Goal: Task Accomplishment & Management: Use online tool/utility

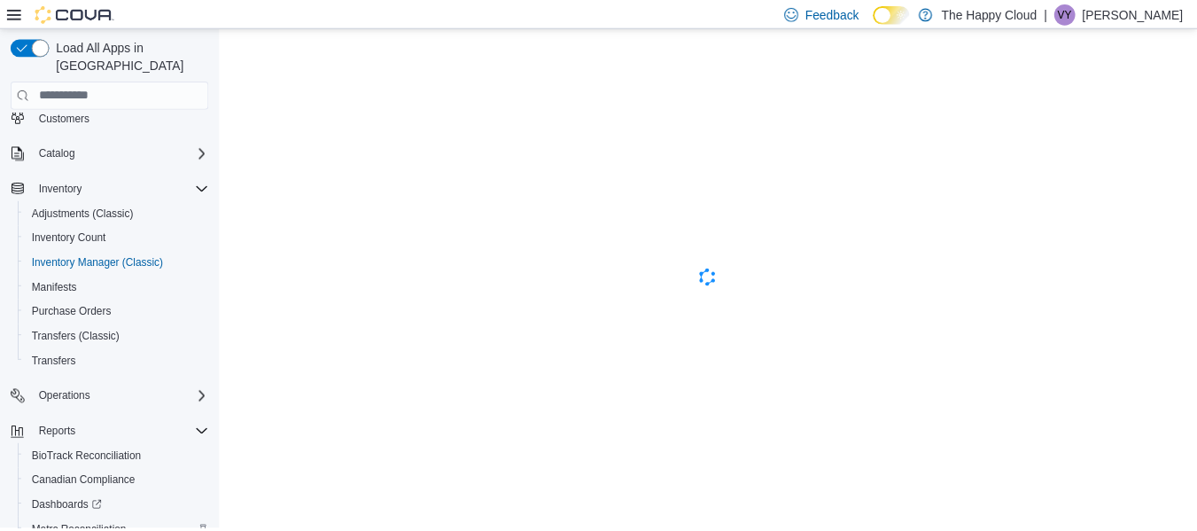
scroll to position [180, 0]
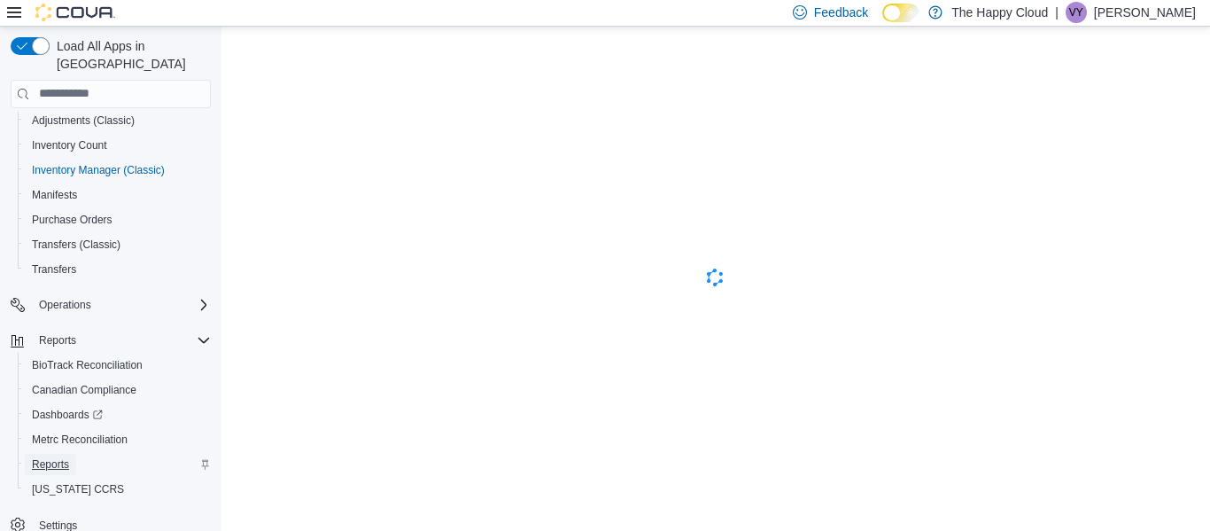
click at [63, 457] on span "Reports" at bounding box center [50, 464] width 37 height 14
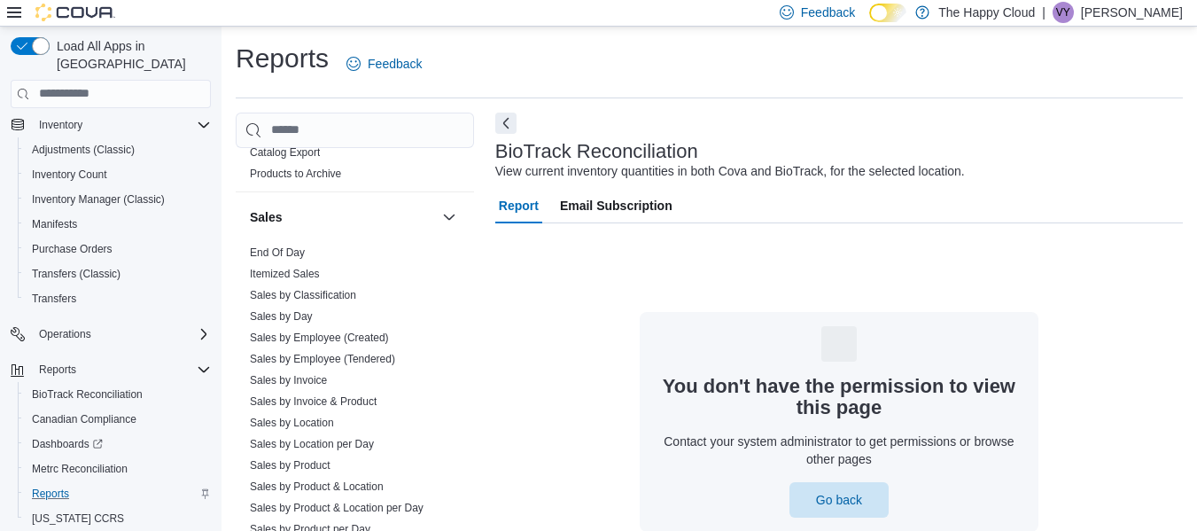
scroll to position [1304, 0]
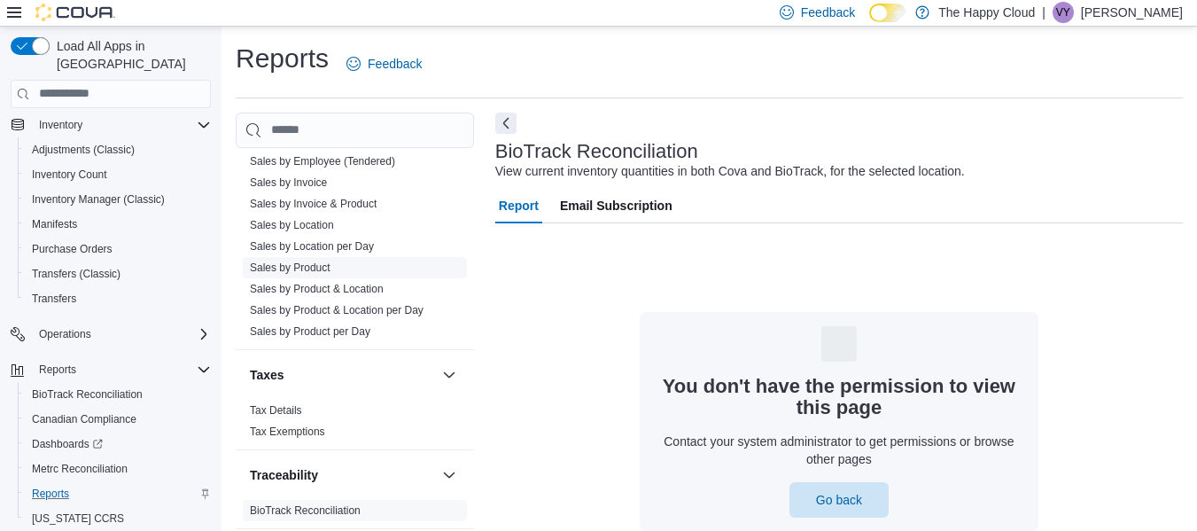
click at [307, 267] on link "Sales by Product" at bounding box center [290, 267] width 81 height 12
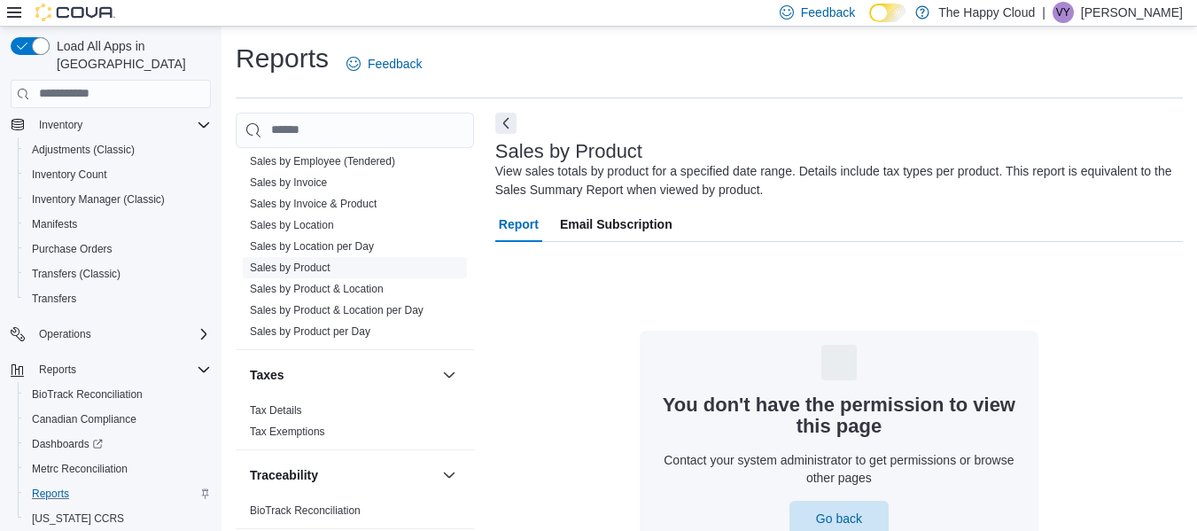
scroll to position [34, 0]
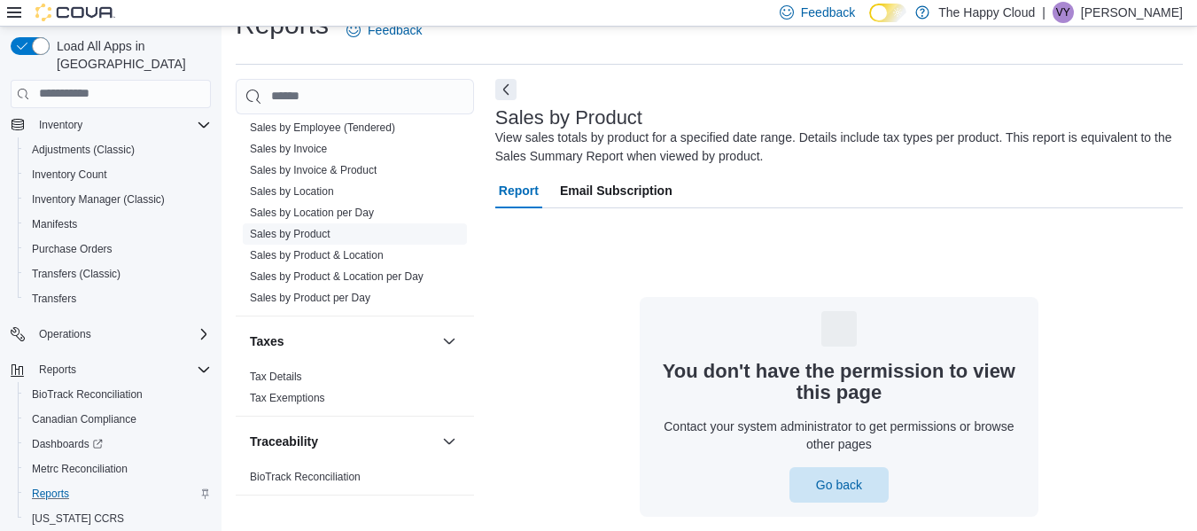
click at [304, 228] on link "Sales by Product" at bounding box center [290, 234] width 81 height 12
drag, startPoint x: 1131, startPoint y: 329, endPoint x: 1137, endPoint y: 261, distance: 67.6
click at [1131, 328] on div "You don't have the permission to view this page Contact your system administrat…" at bounding box center [839, 407] width 688 height 220
click at [322, 293] on link "Sales by Product per Day" at bounding box center [310, 298] width 121 height 12
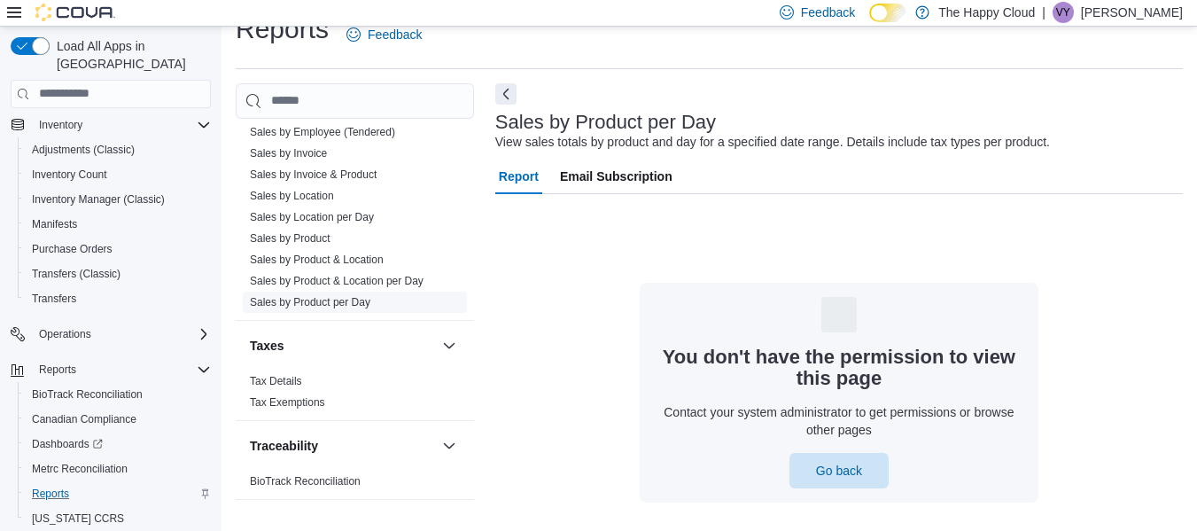
scroll to position [27, 0]
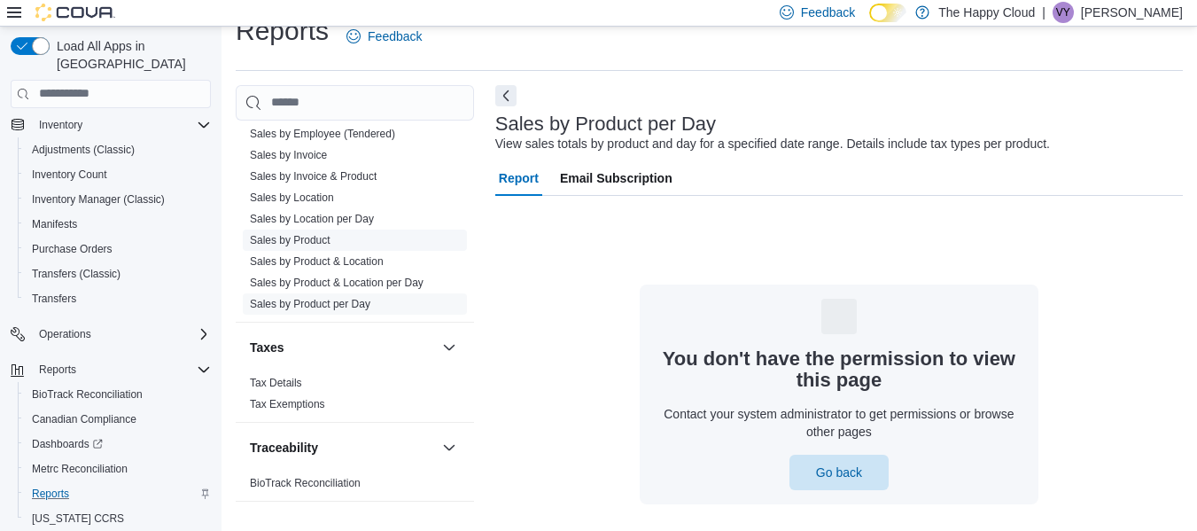
click at [303, 236] on link "Sales by Product" at bounding box center [290, 240] width 81 height 12
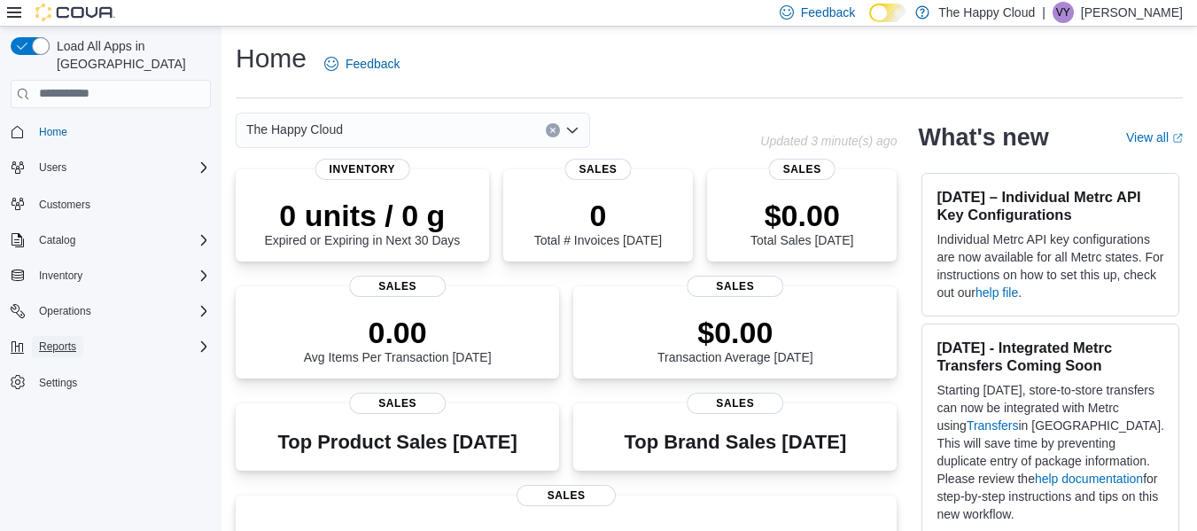
click at [67, 339] on span "Reports" at bounding box center [57, 346] width 37 height 14
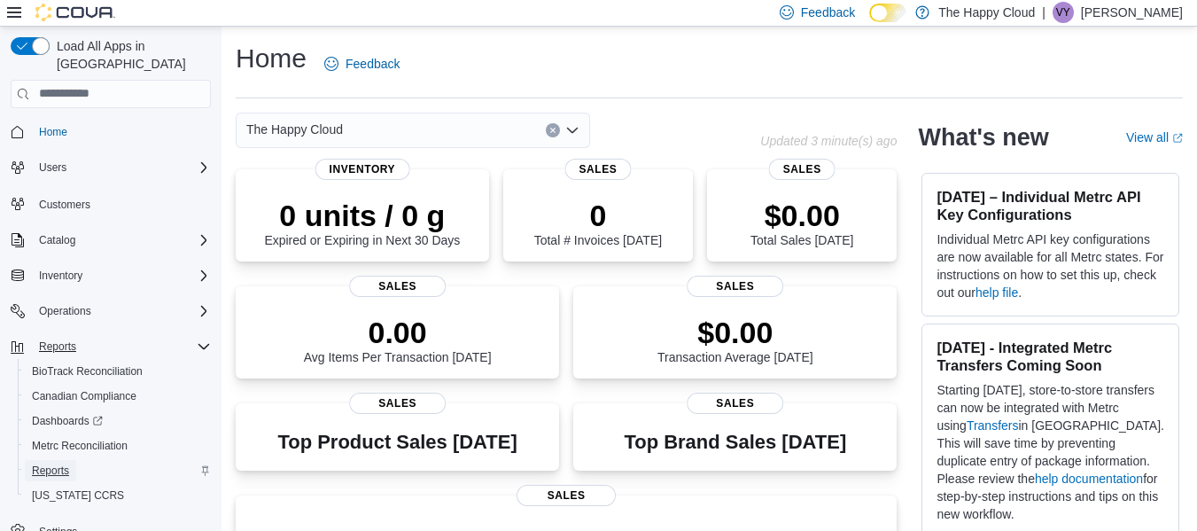
click at [49, 463] on span "Reports" at bounding box center [50, 470] width 37 height 14
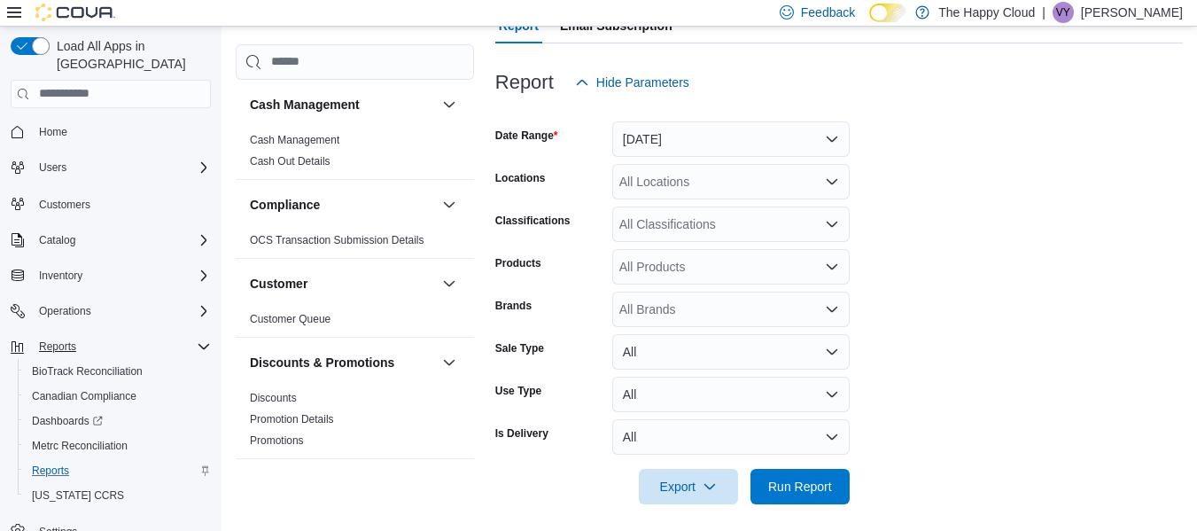
scroll to position [207, 0]
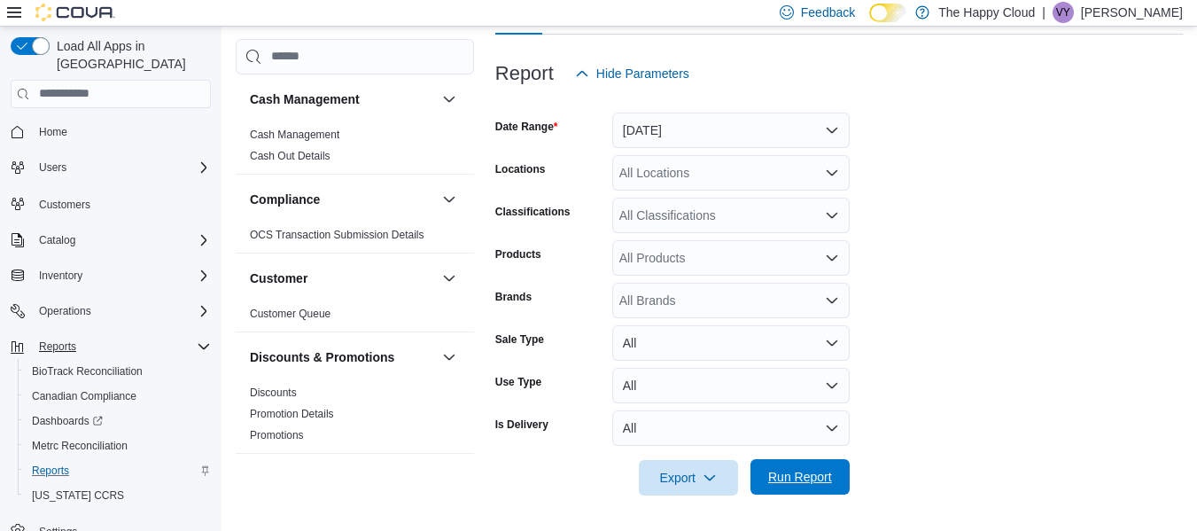
click at [790, 483] on span "Run Report" at bounding box center [800, 477] width 64 height 18
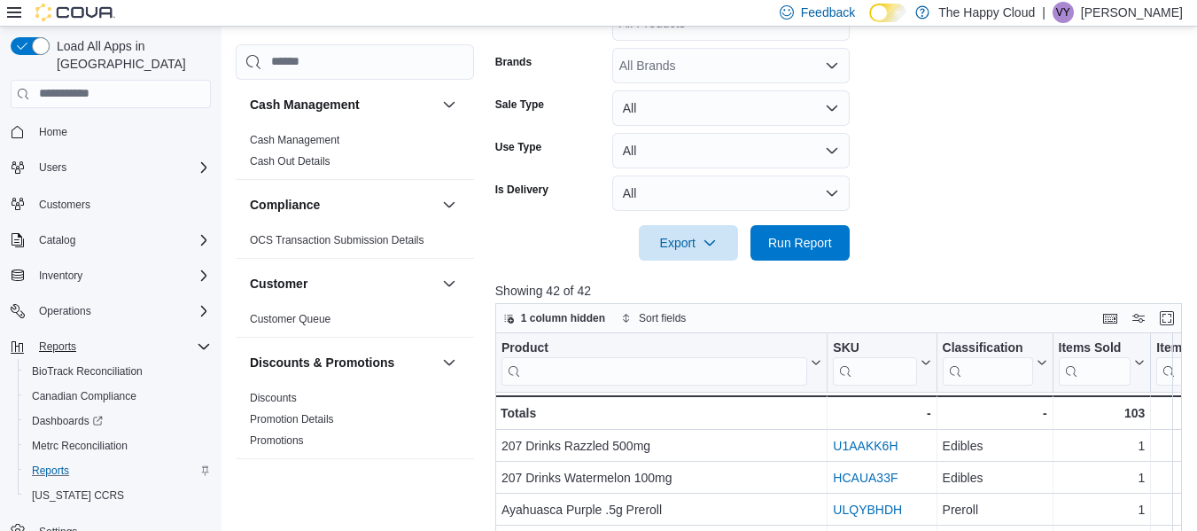
scroll to position [653, 0]
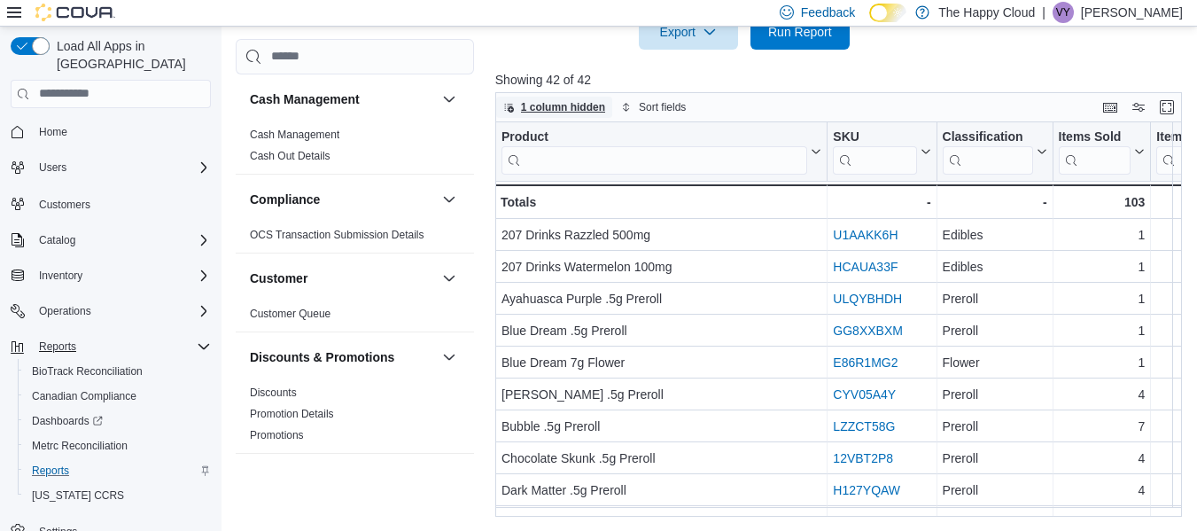
click at [576, 106] on span "1 column hidden" at bounding box center [563, 107] width 84 height 14
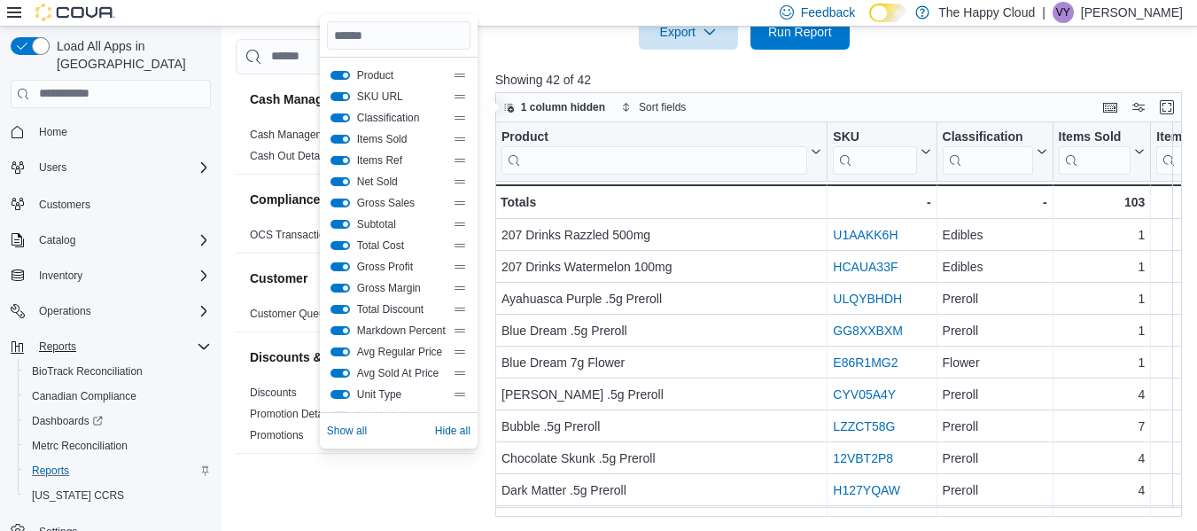
click at [346, 97] on button "SKU URL" at bounding box center [340, 96] width 19 height 9
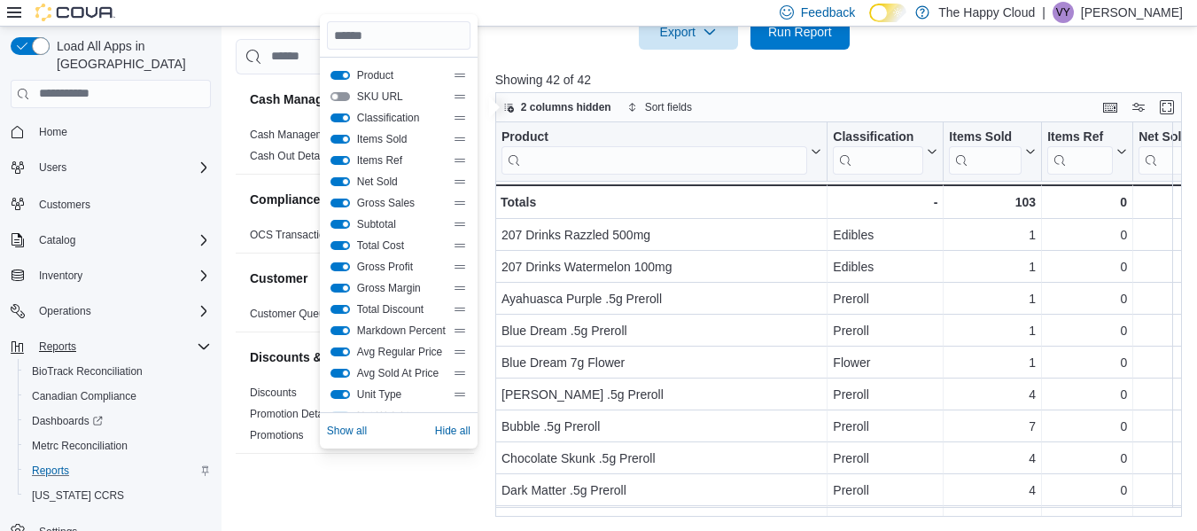
click at [341, 113] on div "Classification" at bounding box center [399, 118] width 136 height 14
click at [343, 118] on button "Classification" at bounding box center [340, 117] width 19 height 9
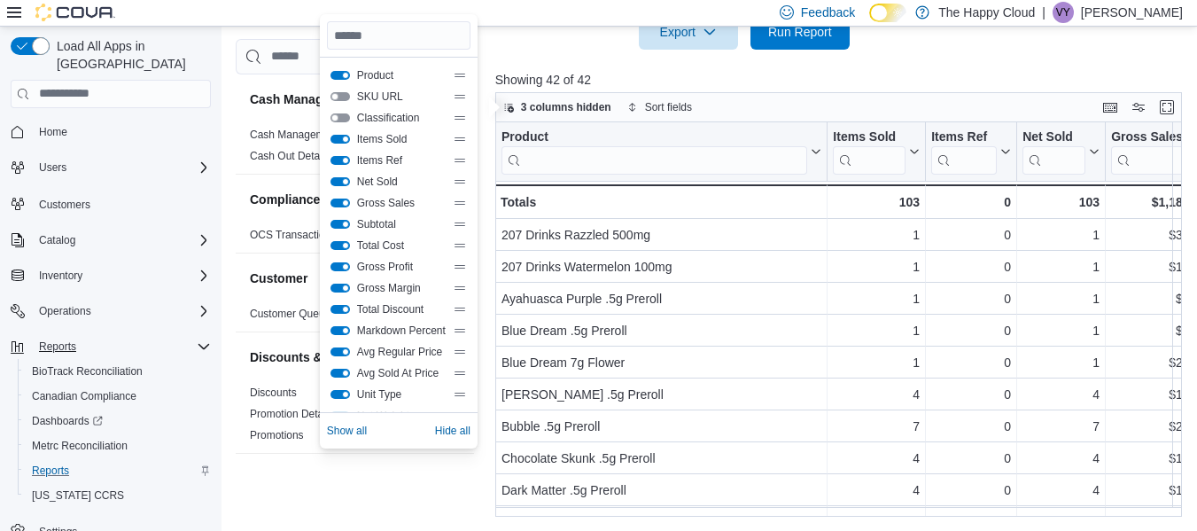
click at [425, 485] on div "Cash Management Cash Management Cash Out Details Compliance OCS Transaction Sub…" at bounding box center [355, 278] width 238 height 478
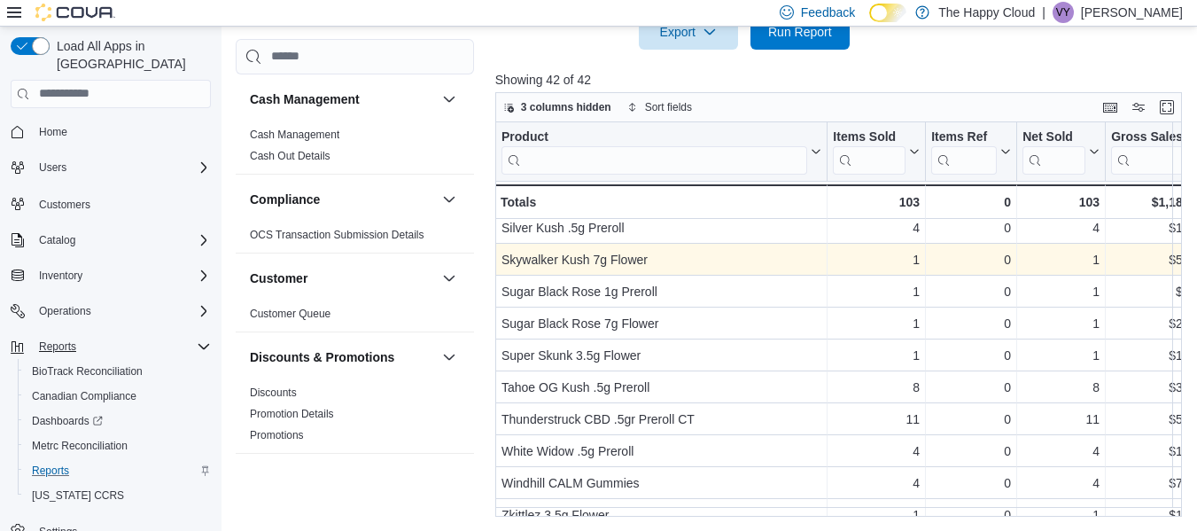
scroll to position [1051, 0]
